Goal: Find specific page/section: Find specific page/section

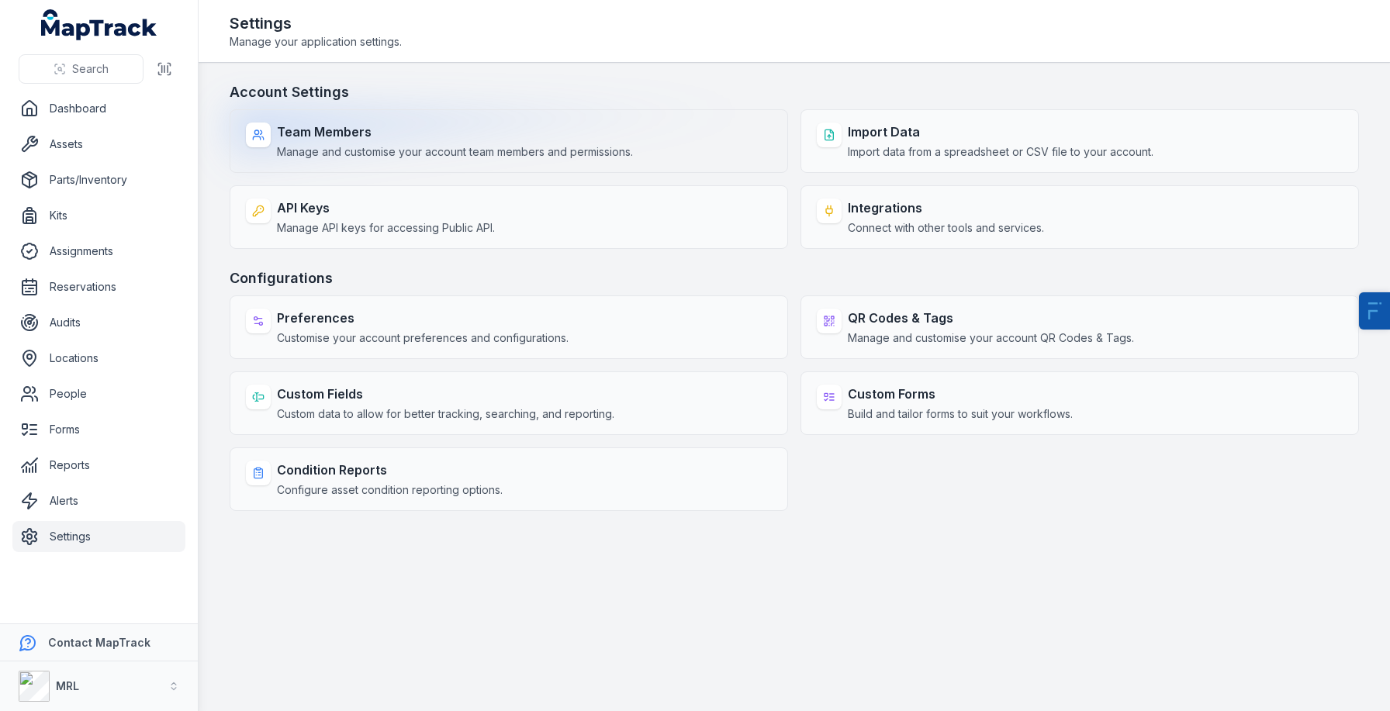
click at [524, 131] on strong "Team Members" at bounding box center [455, 132] width 356 height 19
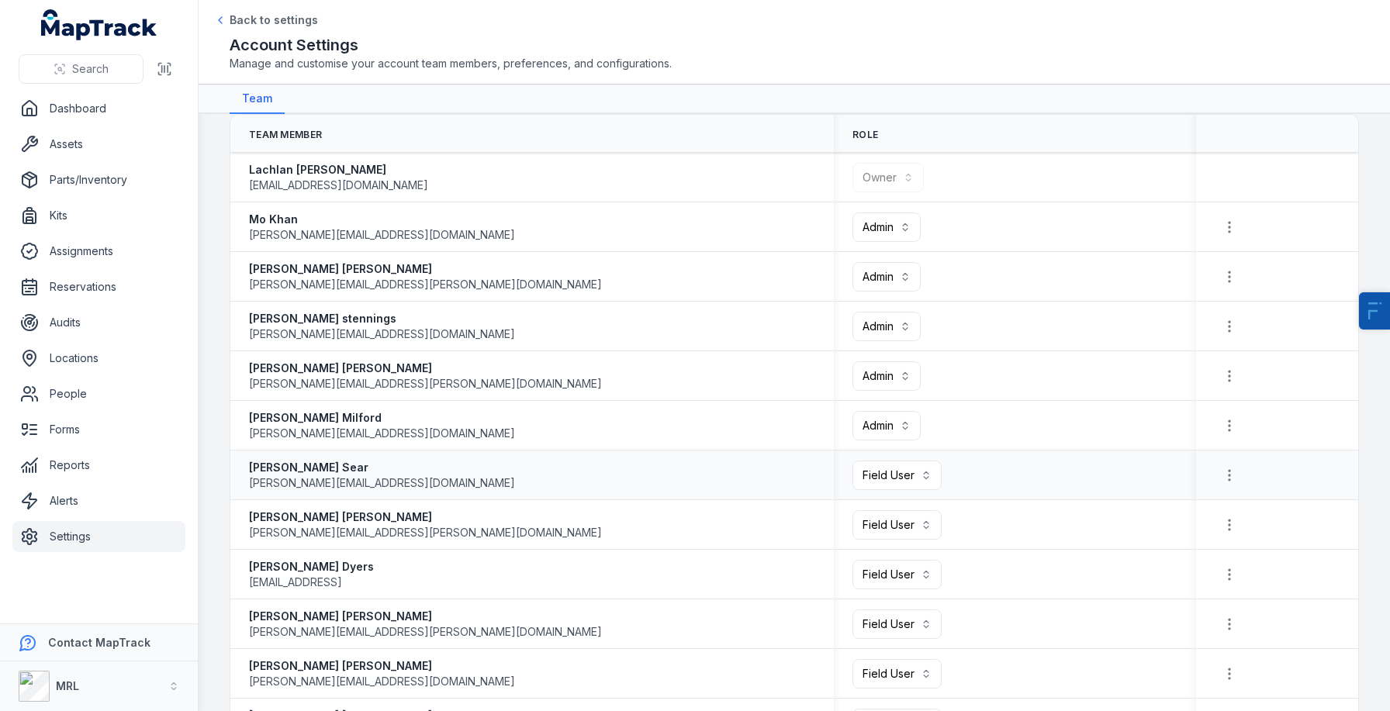
scroll to position [16, 0]
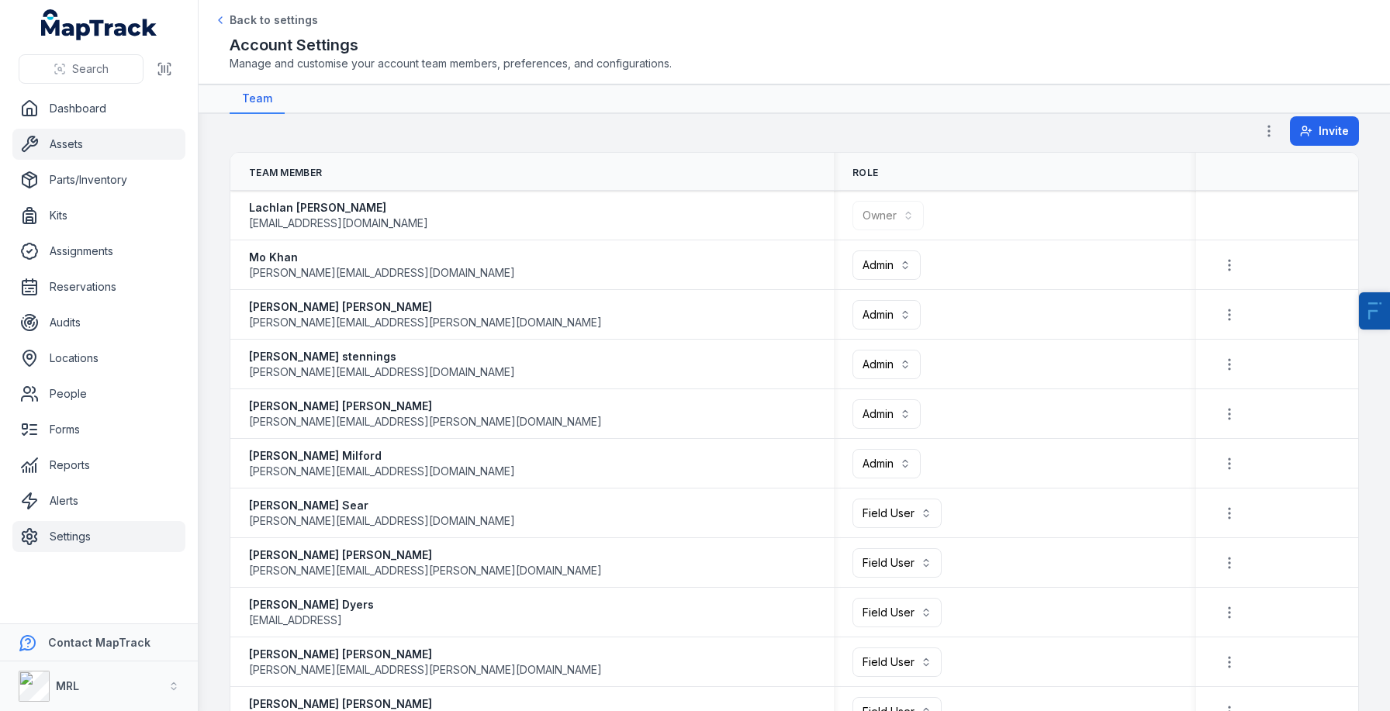
click at [98, 143] on link "Assets" at bounding box center [98, 144] width 173 height 31
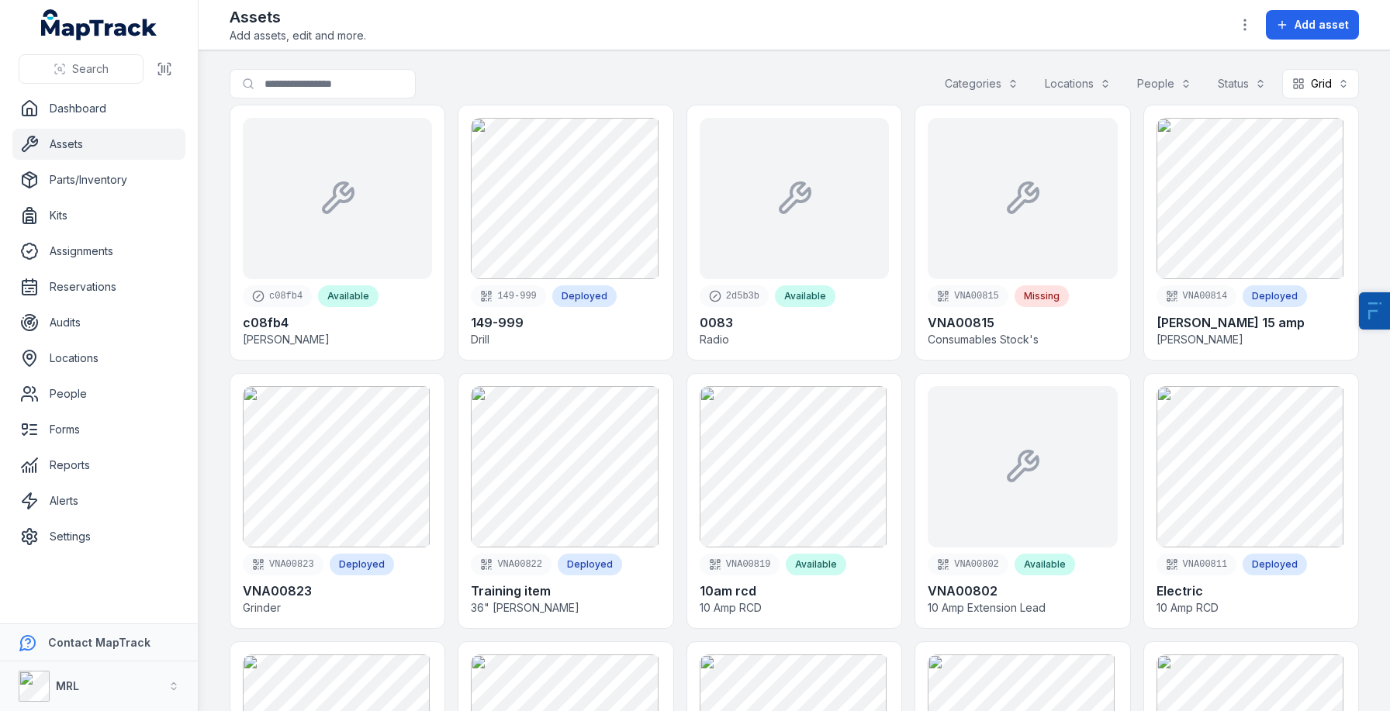
click at [102, 149] on link "Assets" at bounding box center [98, 144] width 173 height 31
click at [104, 149] on link "Assets" at bounding box center [98, 144] width 173 height 31
click at [1308, 87] on button "Grid ****" at bounding box center [1320, 83] width 77 height 29
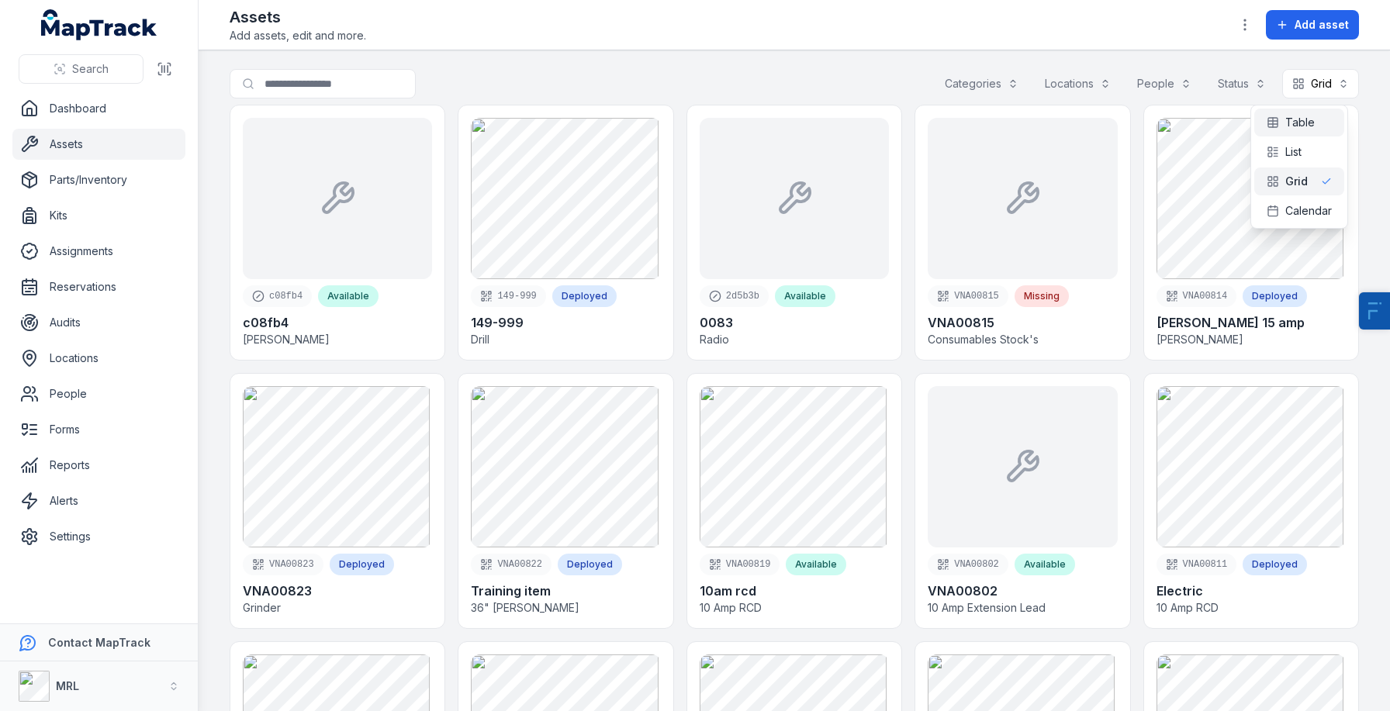
click at [1278, 119] on icon at bounding box center [1273, 122] width 12 height 12
